Goal: Book appointment/travel/reservation

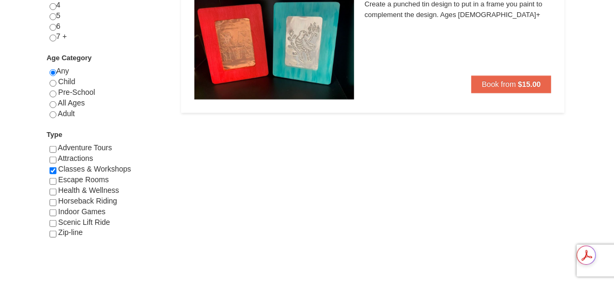
scroll to position [533, 0]
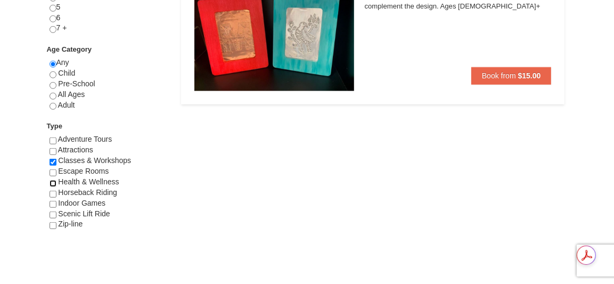
click at [53, 181] on input "checkbox" at bounding box center [53, 183] width 7 height 7
checkbox input "true"
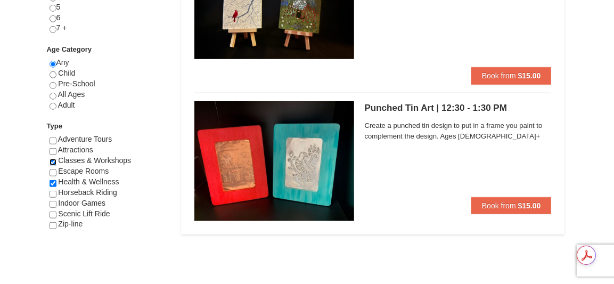
click at [54, 160] on input "checkbox" at bounding box center [53, 162] width 7 height 7
checkbox input "false"
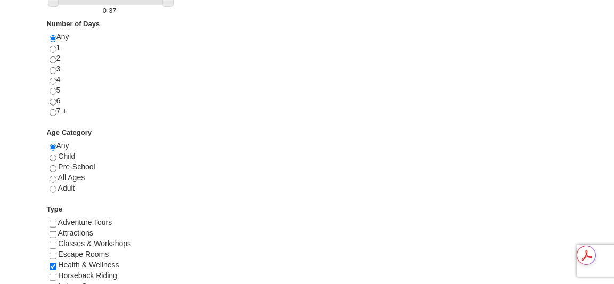
scroll to position [469, 0]
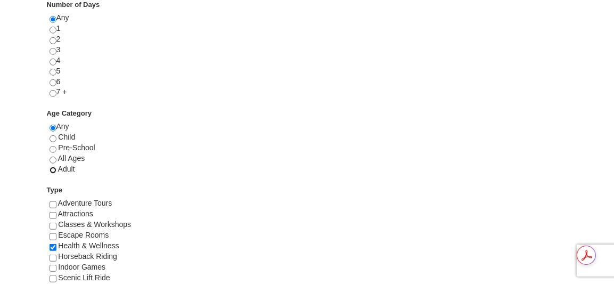
click at [53, 167] on input "radio" at bounding box center [53, 170] width 7 height 7
radio input "true"
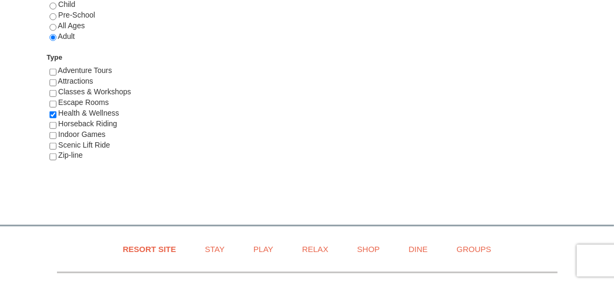
scroll to position [618, 0]
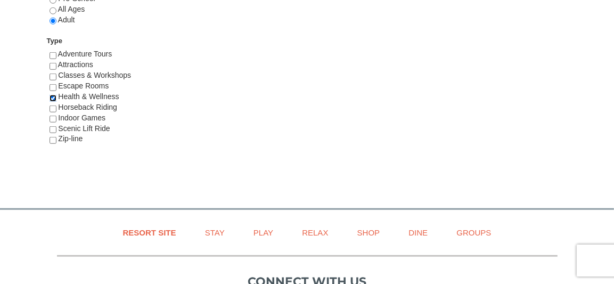
click at [52, 96] on input "checkbox" at bounding box center [53, 98] width 7 height 7
checkbox input "false"
click at [50, 138] on input "checkbox" at bounding box center [53, 140] width 7 height 7
checkbox input "true"
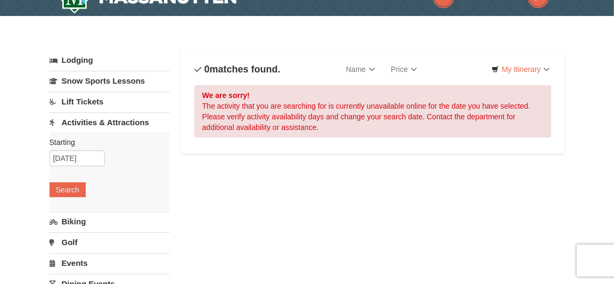
scroll to position [43, 0]
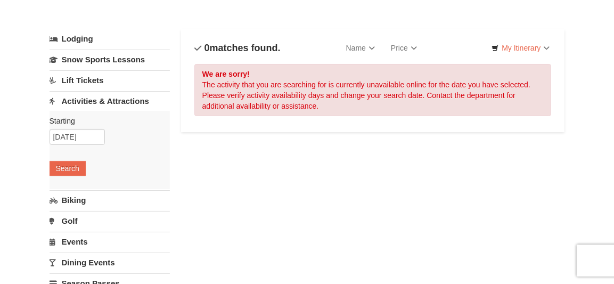
click at [73, 104] on link "Activities & Attractions" at bounding box center [110, 101] width 121 height 20
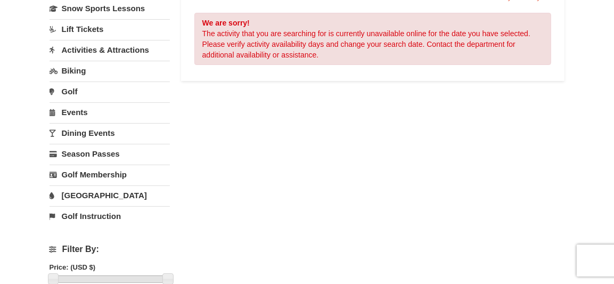
scroll to position [128, 0]
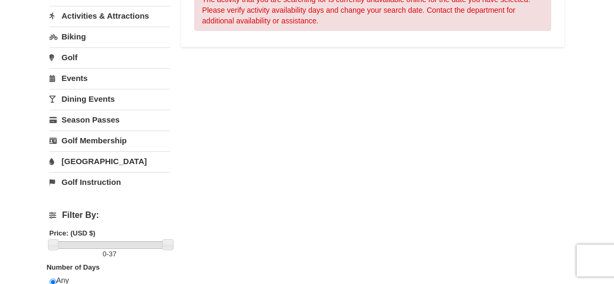
click at [70, 77] on link "Events" at bounding box center [110, 78] width 121 height 20
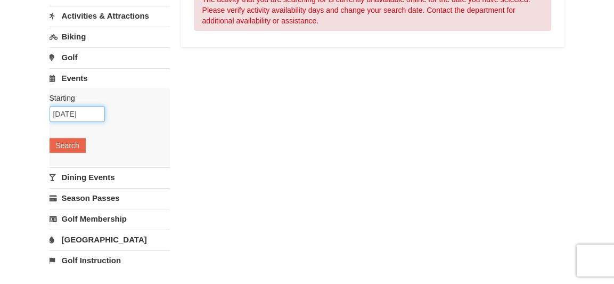
click at [70, 111] on input "[DATE]" at bounding box center [77, 114] width 55 height 16
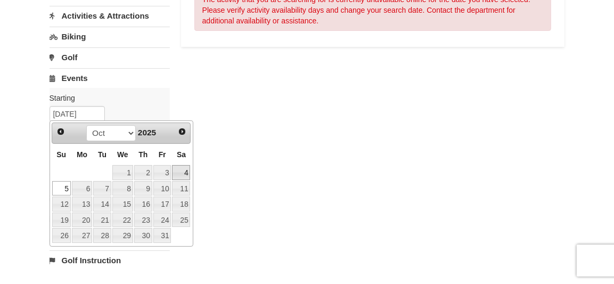
click at [181, 169] on link "4" at bounding box center [181, 172] width 18 height 15
type input "[DATE]"
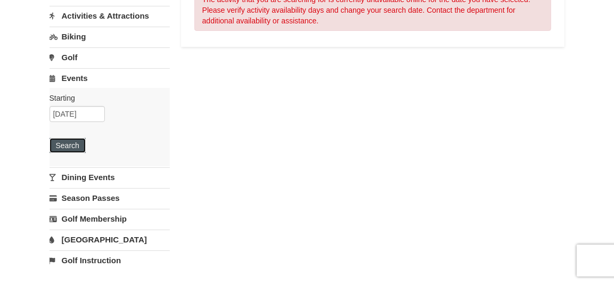
click at [70, 143] on button "Search" at bounding box center [68, 145] width 36 height 15
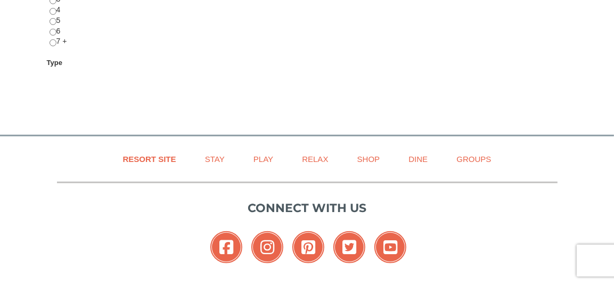
scroll to position [473, 0]
